Goal: Check status: Check status

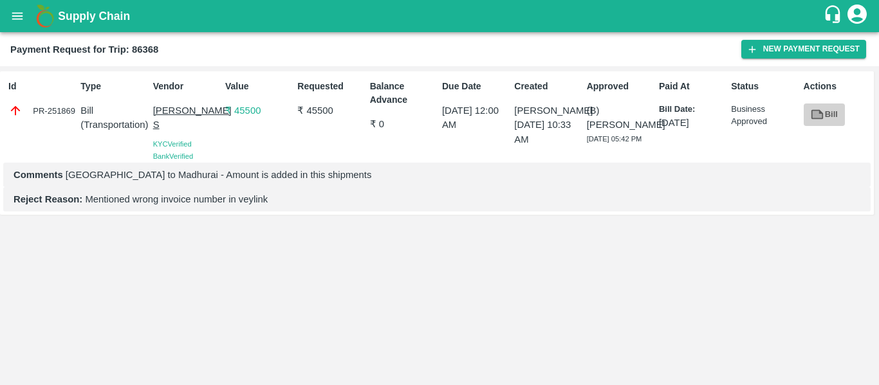
click at [821, 116] on icon at bounding box center [818, 114] width 10 height 7
click at [53, 116] on div "PR-251869" at bounding box center [41, 111] width 67 height 14
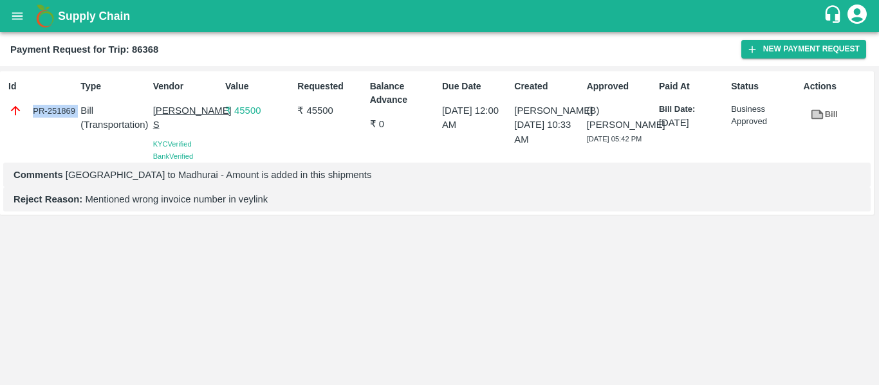
copy div "PR-251869"
click at [19, 18] on icon "open drawer" at bounding box center [17, 16] width 14 height 14
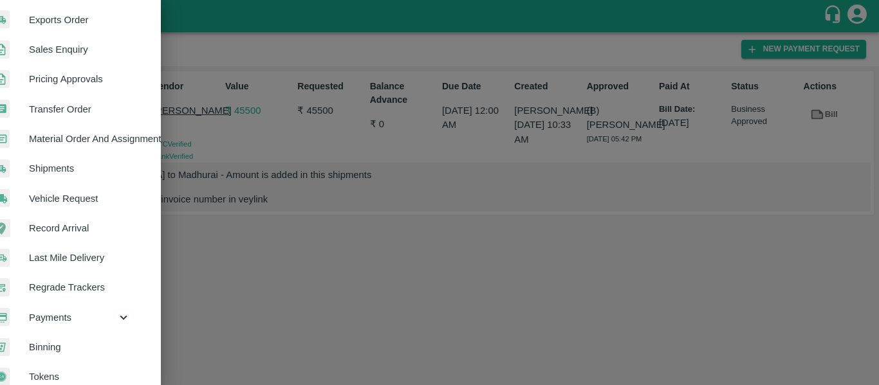
scroll to position [347, 23]
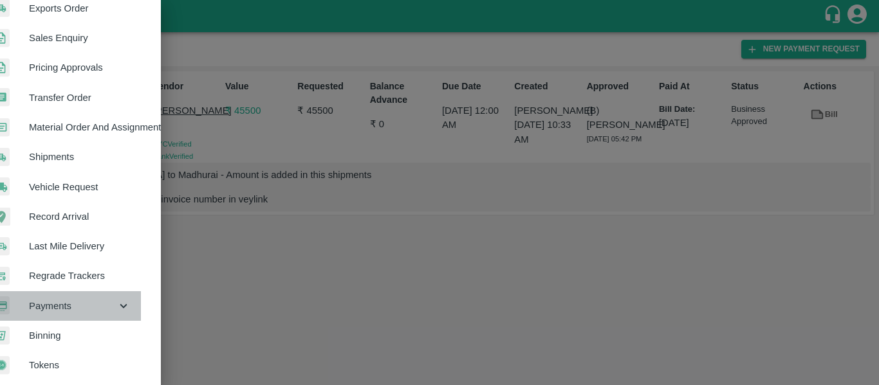
click at [103, 299] on span "Payments" at bounding box center [72, 306] width 87 height 14
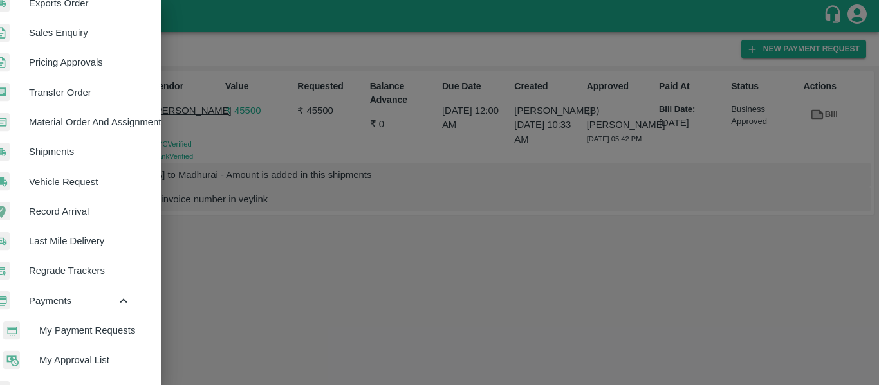
click at [121, 331] on span "My Payment Requests" at bounding box center [84, 331] width 91 height 14
